Goal: Information Seeking & Learning: Learn about a topic

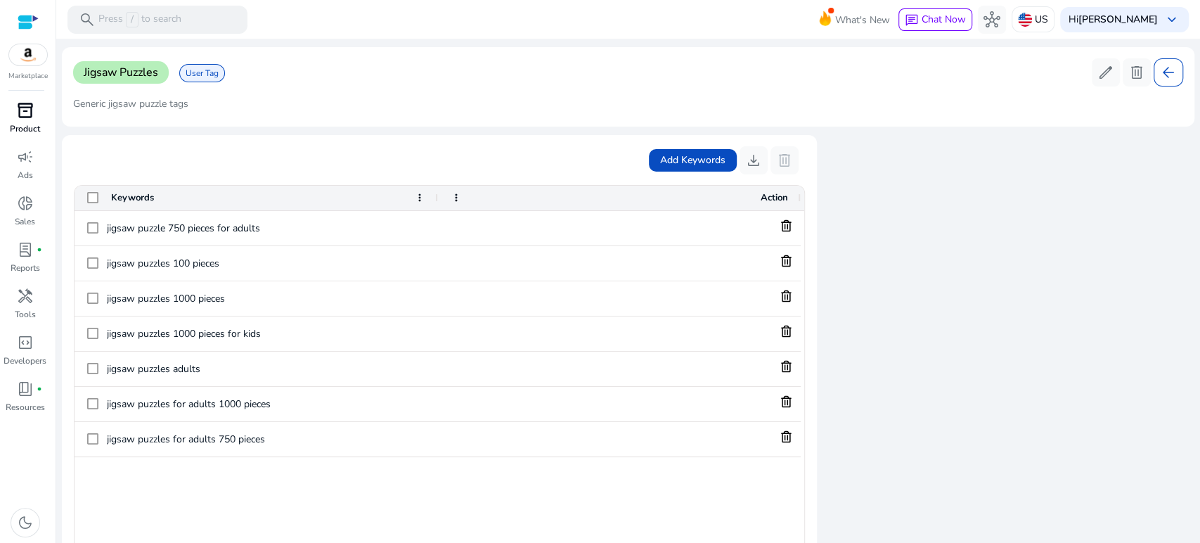
click at [28, 118] on span "inventory_2" at bounding box center [25, 110] width 17 height 17
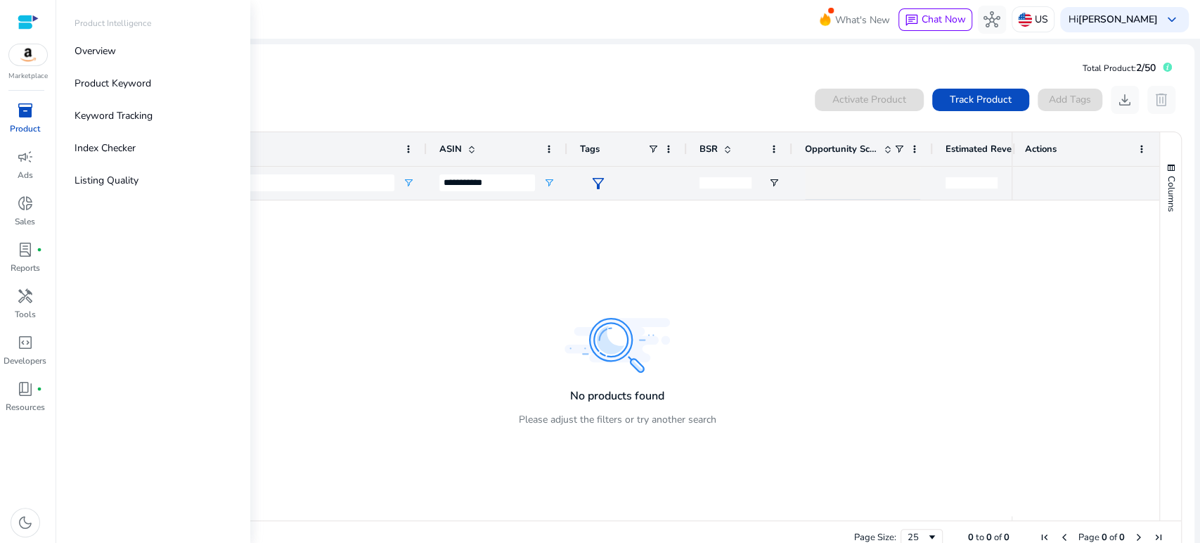
click at [379, 79] on div "Activate Product Track Product Add Tags download delete 1 to ? of more. Page 1 …" at bounding box center [628, 320] width 1110 height 483
click at [112, 181] on p "Listing Quality" at bounding box center [107, 180] width 64 height 15
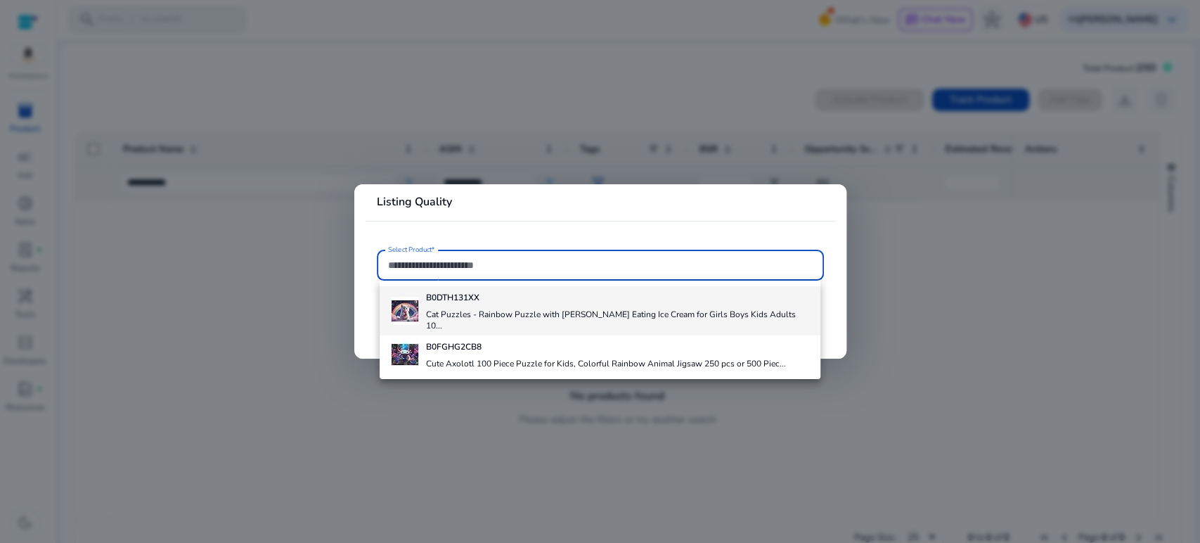
click at [448, 297] on b "B0DTH131XX" at bounding box center [452, 297] width 53 height 11
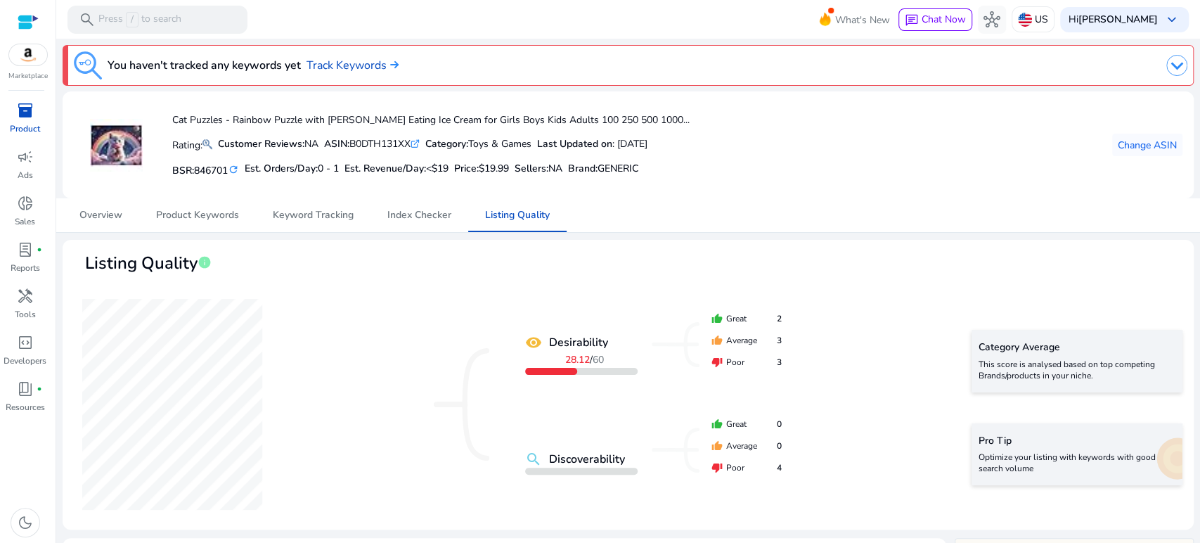
click at [780, 195] on mat-card "Cat Puzzles - Rainbow Puzzle with [PERSON_NAME] Eating Ice Cream for Girls Boys…" at bounding box center [628, 144] width 1131 height 107
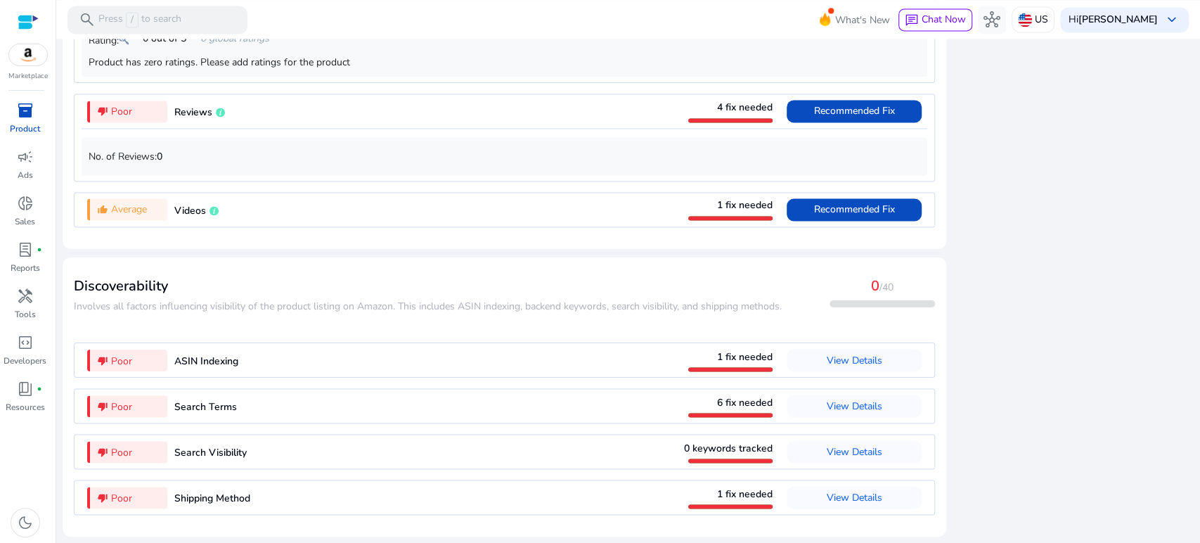
scroll to position [1495, 0]
click at [841, 403] on span "View Details" at bounding box center [855, 405] width 56 height 13
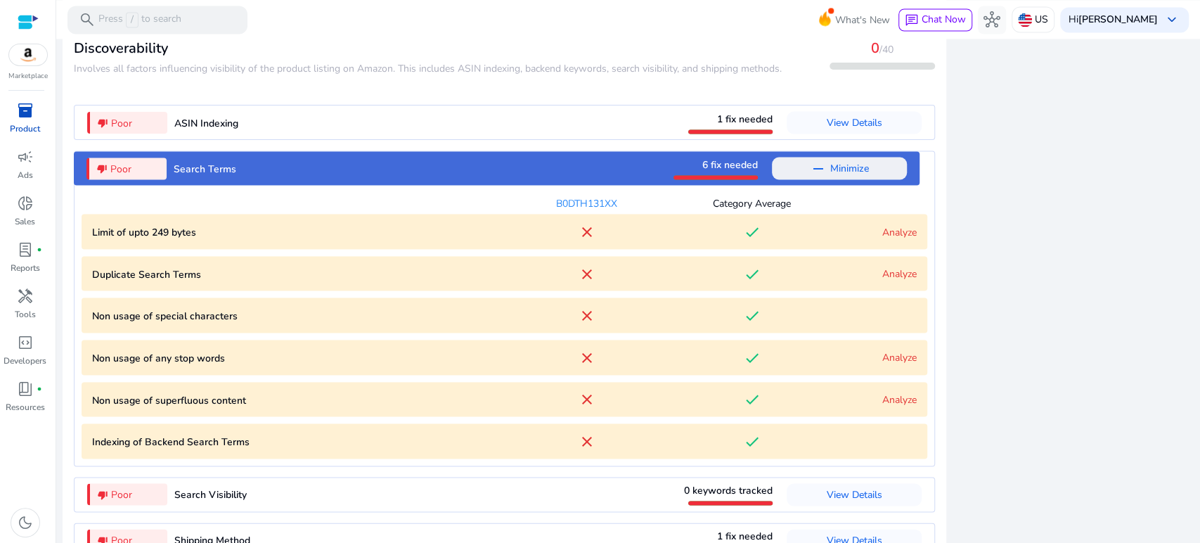
scroll to position [1775, 0]
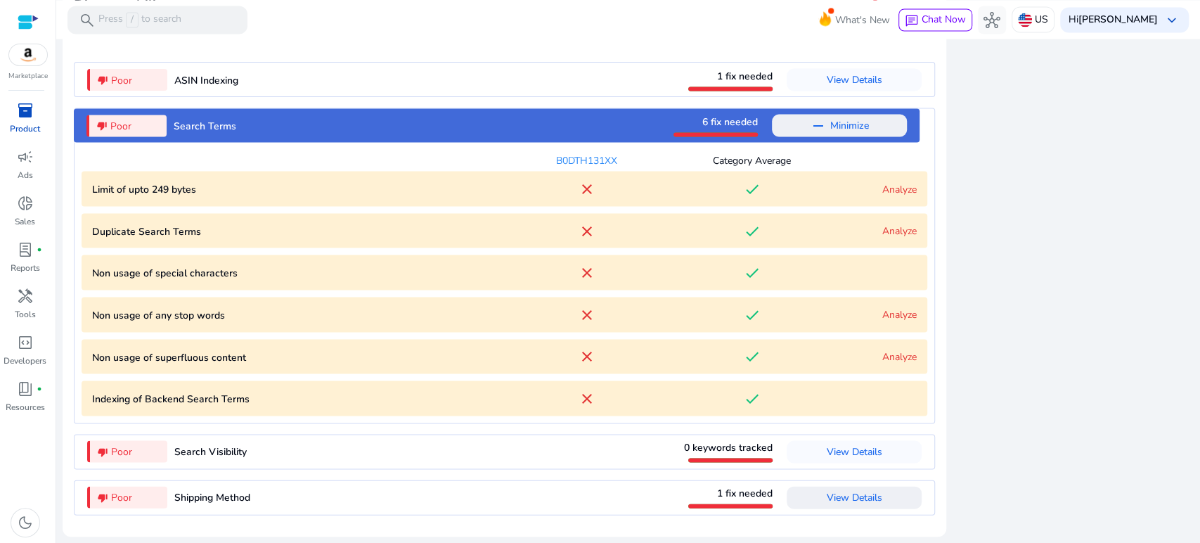
click at [811, 499] on span at bounding box center [854, 497] width 135 height 34
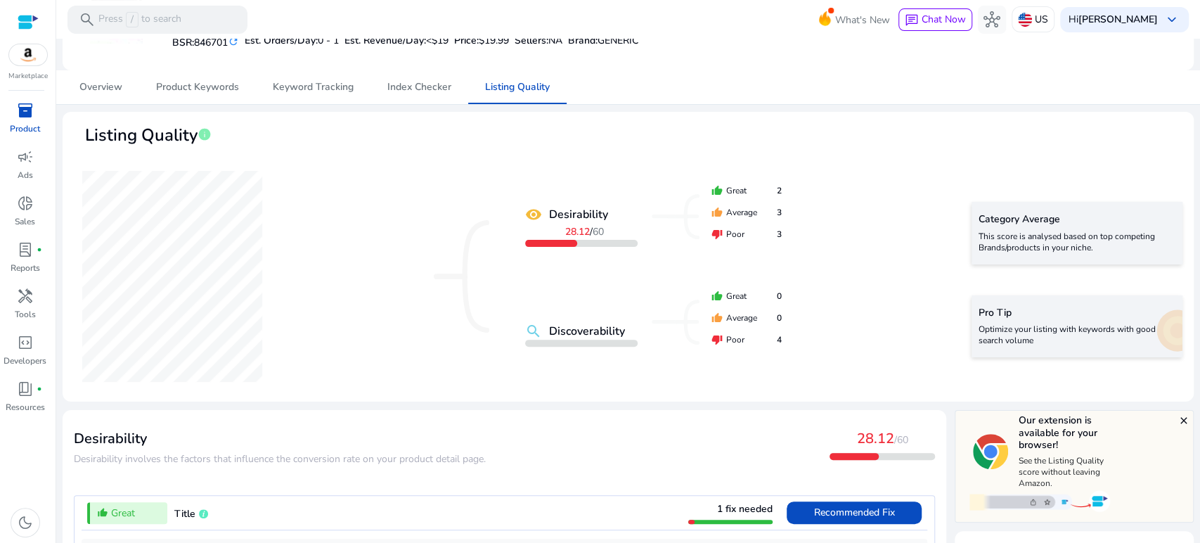
scroll to position [0, 0]
